Goal: Information Seeking & Learning: Learn about a topic

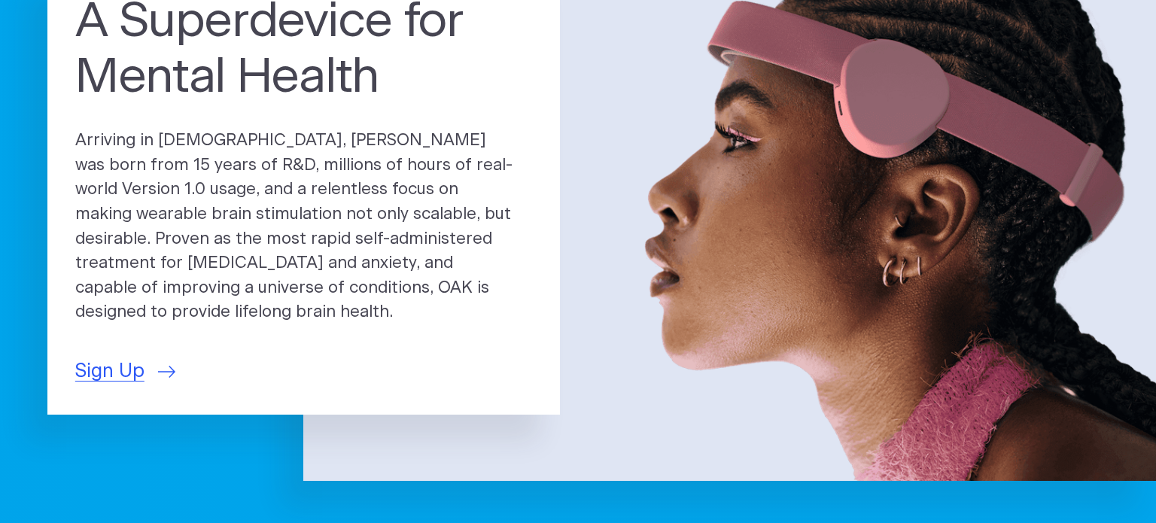
scroll to position [187, 0]
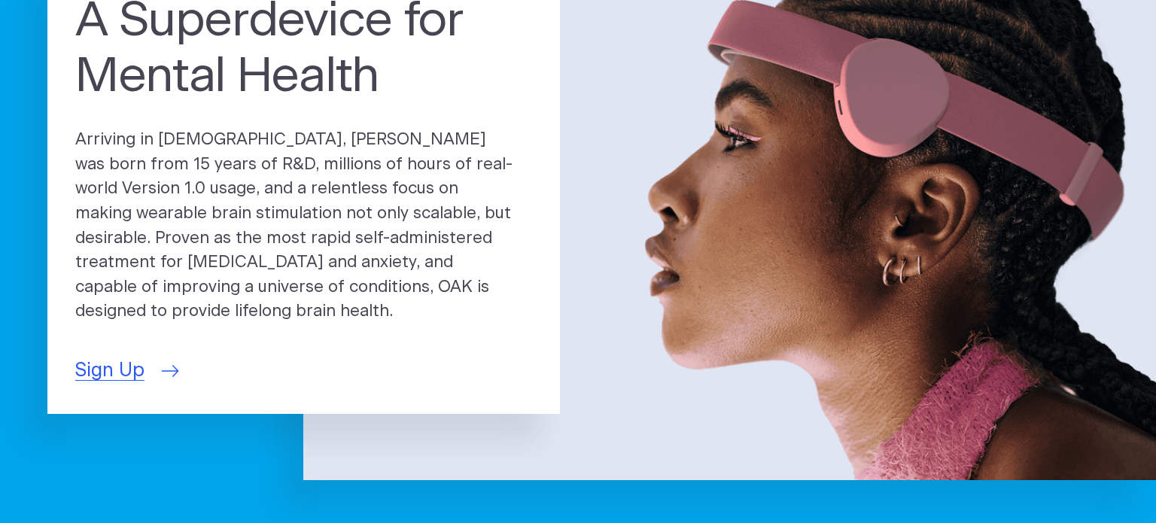
click at [132, 358] on span "Sign Up" at bounding box center [109, 371] width 69 height 29
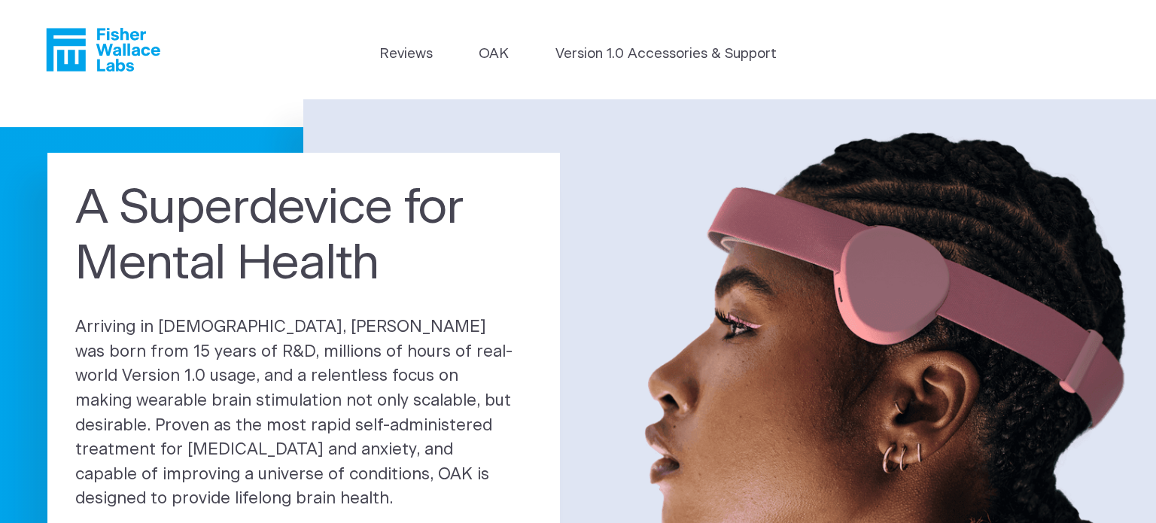
scroll to position [7, 0]
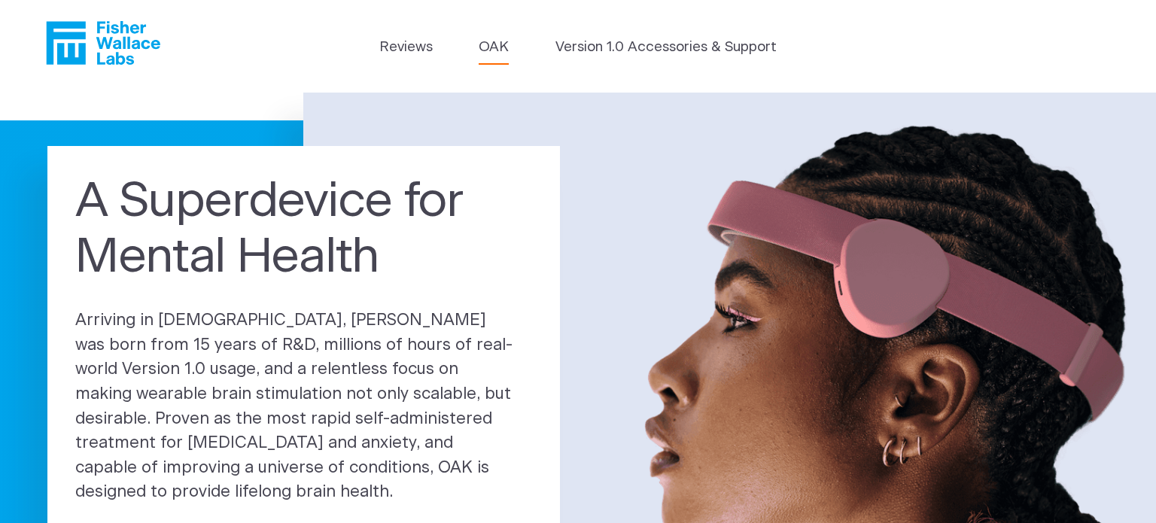
click at [484, 45] on link "OAK" at bounding box center [494, 47] width 30 height 21
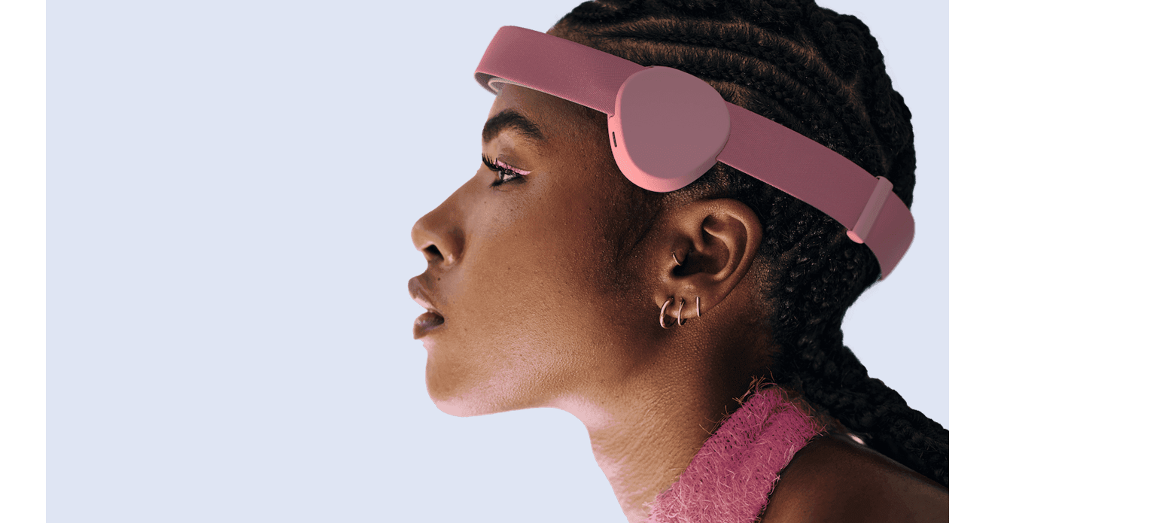
scroll to position [214, 0]
